Goal: Information Seeking & Learning: Learn about a topic

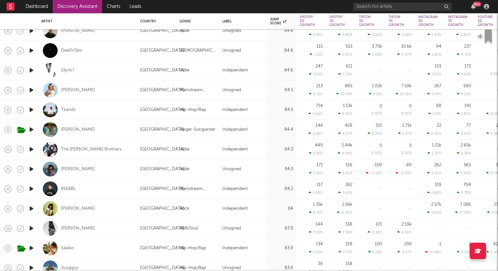
click at [30, 164] on div at bounding box center [31, 169] width 13 height 20
select select "1w"
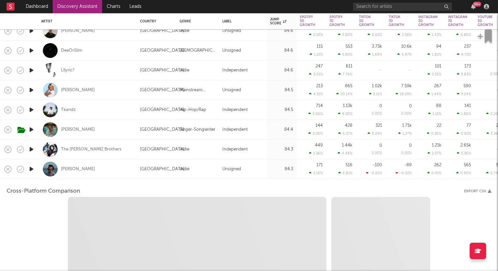
click at [29, 167] on icon "button" at bounding box center [31, 169] width 7 height 8
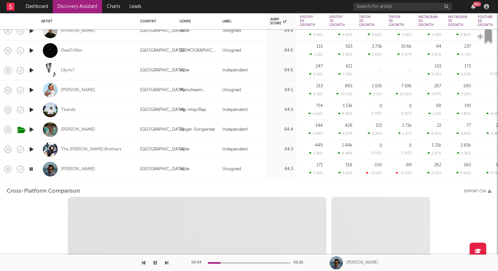
select select "1w"
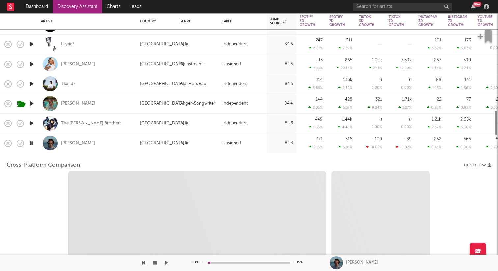
select select "1m"
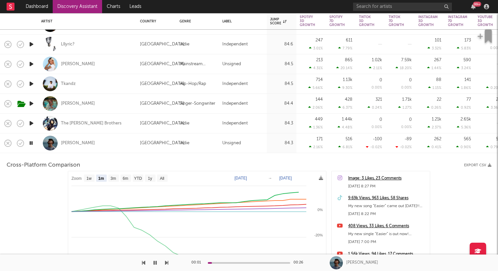
click at [106, 142] on div "[PERSON_NAME]" at bounding box center [87, 142] width 92 height 19
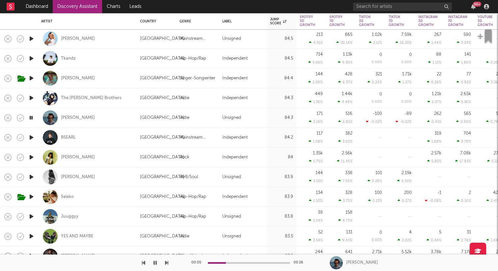
click at [30, 136] on icon "button" at bounding box center [31, 137] width 7 height 8
click at [34, 154] on icon "button" at bounding box center [31, 157] width 7 height 8
click at [31, 175] on icon "button" at bounding box center [31, 177] width 7 height 8
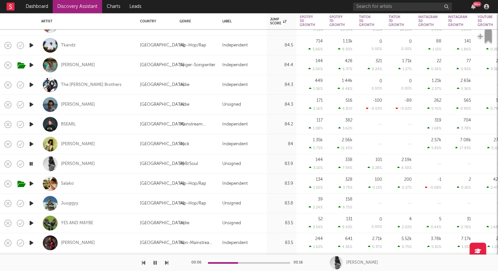
click at [32, 184] on icon "button" at bounding box center [31, 183] width 7 height 8
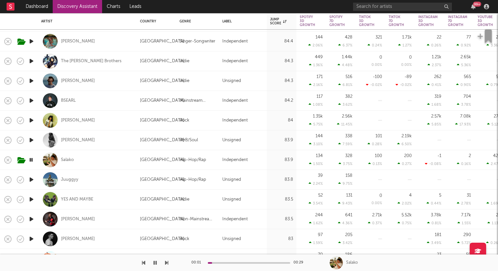
click at [33, 179] on icon "button" at bounding box center [31, 179] width 7 height 8
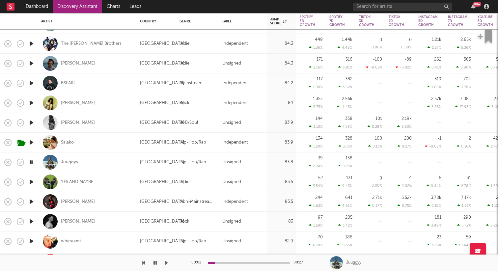
click at [32, 184] on icon "button" at bounding box center [31, 182] width 7 height 8
click at [32, 202] on icon "button" at bounding box center [31, 201] width 7 height 8
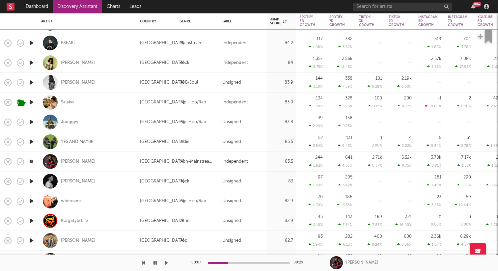
click at [31, 164] on icon "button" at bounding box center [31, 161] width 6 height 8
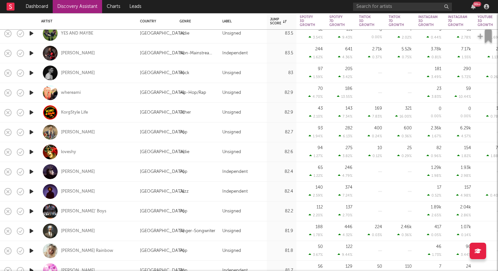
click at [32, 131] on icon "button" at bounding box center [31, 132] width 7 height 8
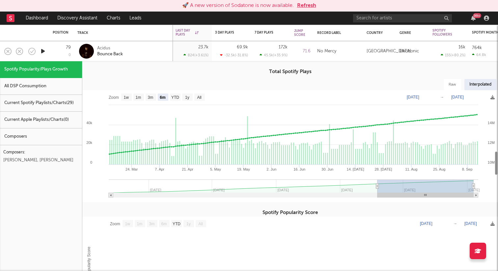
select select "6m"
select select "1w"
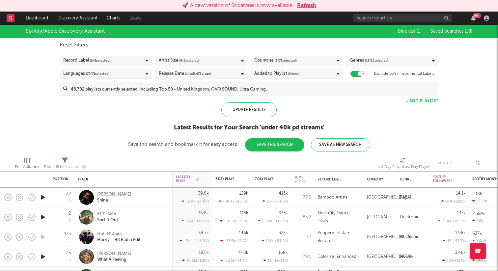
click at [305, 4] on button "Refresh" at bounding box center [306, 6] width 19 height 8
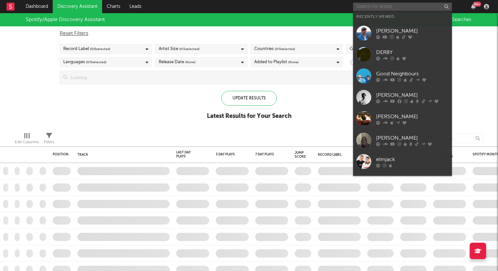
click at [421, 4] on input "text" at bounding box center [402, 7] width 99 height 8
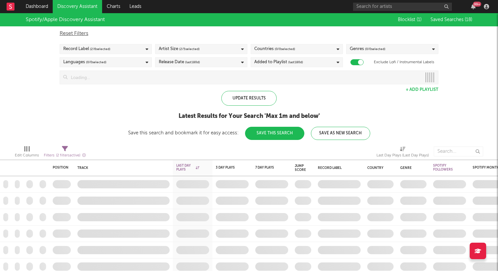
click at [324, 30] on div "Reset Filters" at bounding box center [249, 34] width 378 height 8
checkbox input "false"
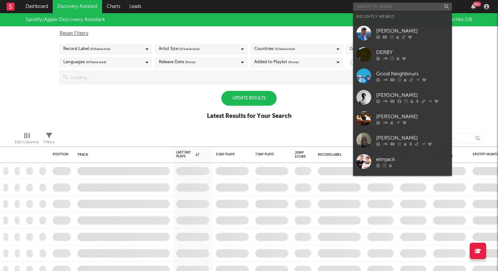
click at [381, 8] on input "text" at bounding box center [402, 7] width 99 height 8
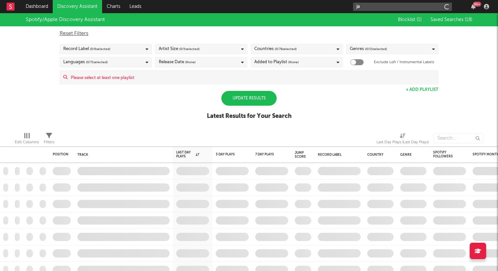
type input "j"
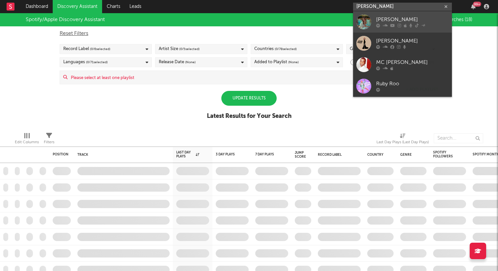
type input "Ruby rober"
click at [393, 23] on div "[PERSON_NAME]" at bounding box center [412, 20] width 72 height 8
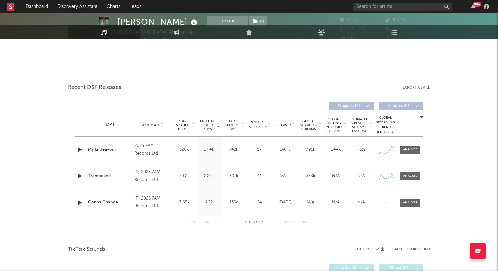
select select "1w"
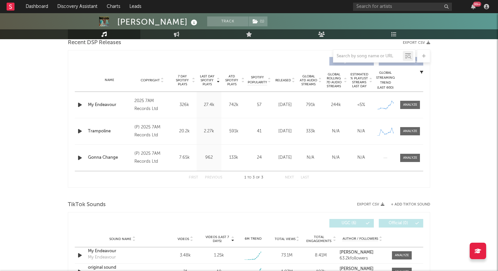
scroll to position [238, 0]
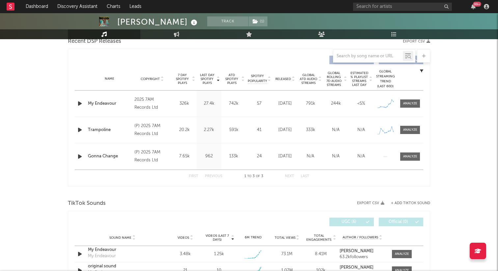
click at [78, 102] on icon "button" at bounding box center [79, 103] width 7 height 8
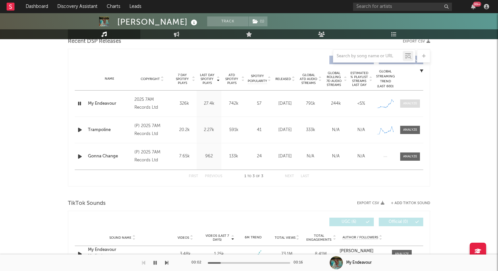
click at [409, 106] on div at bounding box center [410, 103] width 14 height 5
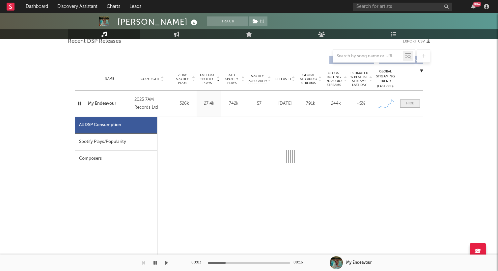
select select "1w"
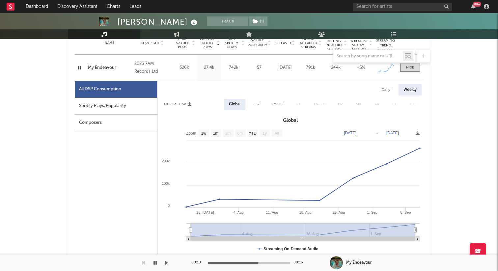
scroll to position [274, 0]
click at [106, 109] on div "Spotify Plays/Popularity" at bounding box center [116, 105] width 82 height 17
select select "1w"
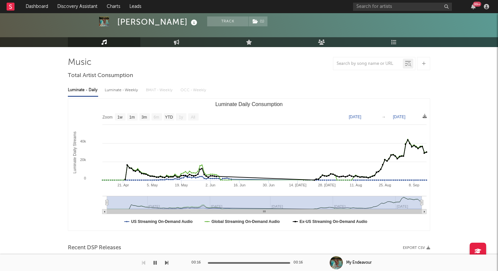
scroll to position [32, 0]
click at [427, 93] on div "Luminate - Daily Luminate - Weekly BMAT - Weekly OCC - Weekly" at bounding box center [249, 90] width 362 height 11
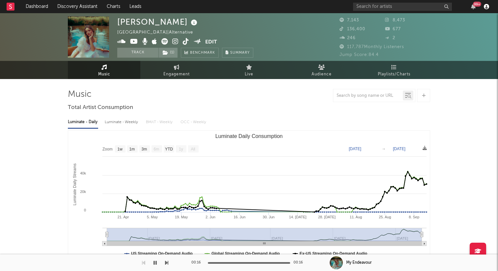
click at [485, 6] on icon "button" at bounding box center [485, 6] width 5 height 5
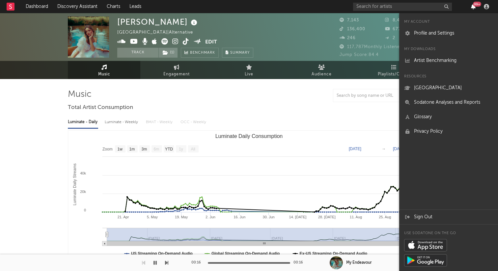
click at [474, 7] on icon "button" at bounding box center [473, 6] width 5 height 5
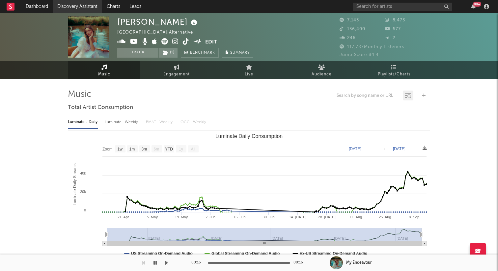
click at [70, 3] on link "Discovery Assistant" at bounding box center [77, 6] width 49 height 13
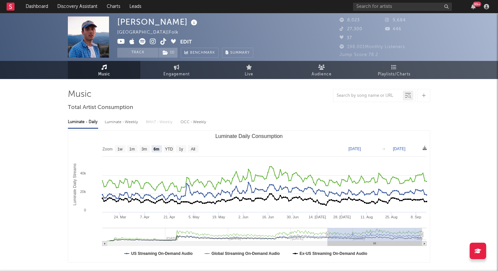
select select "6m"
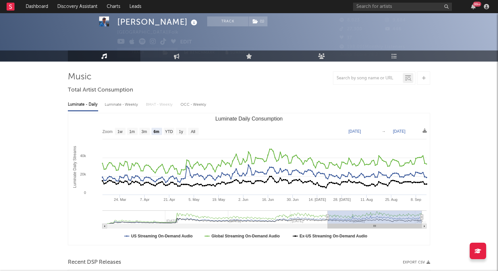
scroll to position [18, 0]
